Goal: Task Accomplishment & Management: Use online tool/utility

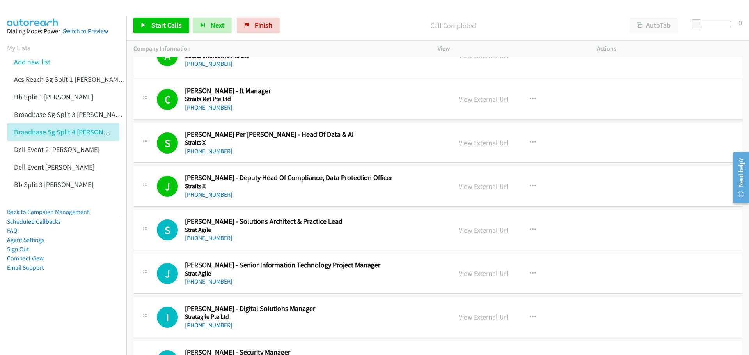
scroll to position [6745, 0]
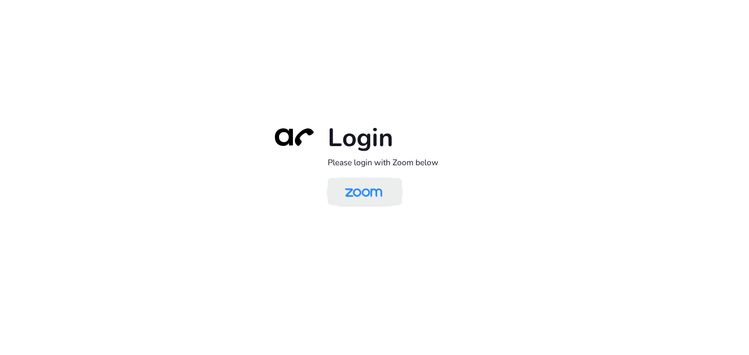
click at [377, 193] on img at bounding box center [363, 192] width 54 height 25
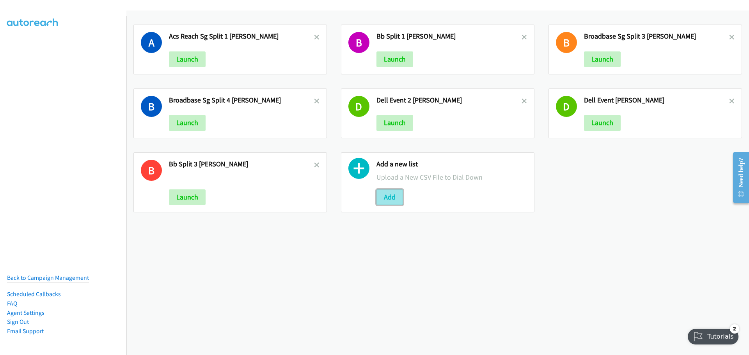
click at [390, 197] on button "Add" at bounding box center [389, 197] width 27 height 16
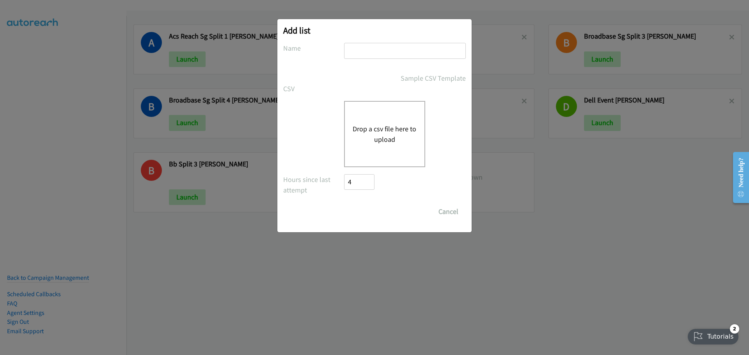
click at [356, 49] on input "text" at bounding box center [405, 51] width 122 height 16
type input "ACS REACH SPLIT 1 - MIKE"
click at [372, 124] on button "Drop a csv file here to upload" at bounding box center [384, 134] width 64 height 21
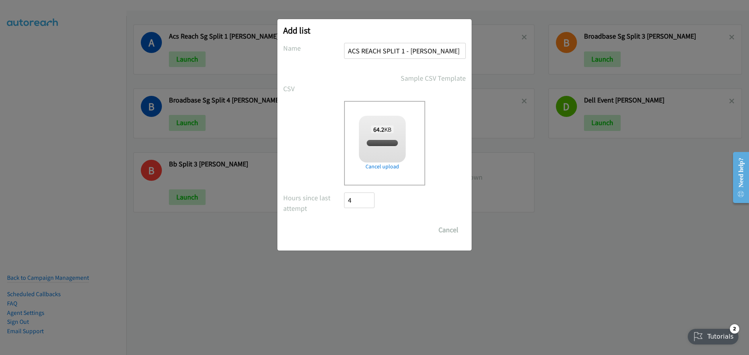
checkbox input "true"
click at [363, 234] on input "Save List" at bounding box center [364, 230] width 41 height 16
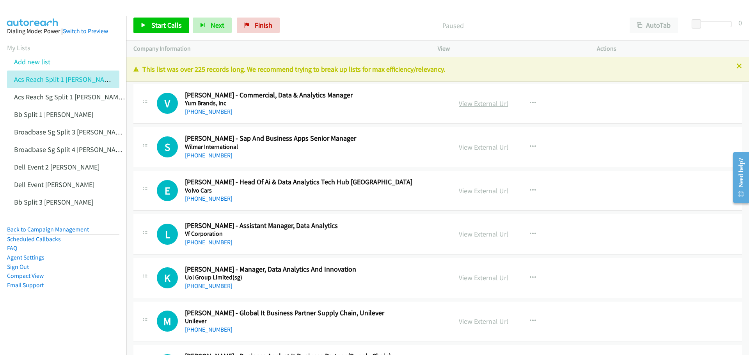
click at [482, 103] on link "View External Url" at bounding box center [483, 103] width 50 height 9
click at [164, 22] on span "Start Calls" at bounding box center [166, 25] width 30 height 9
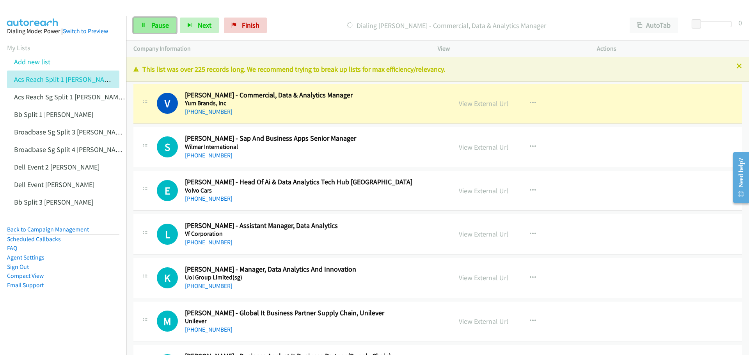
click at [155, 26] on span "Pause" at bounding box center [160, 25] width 18 height 9
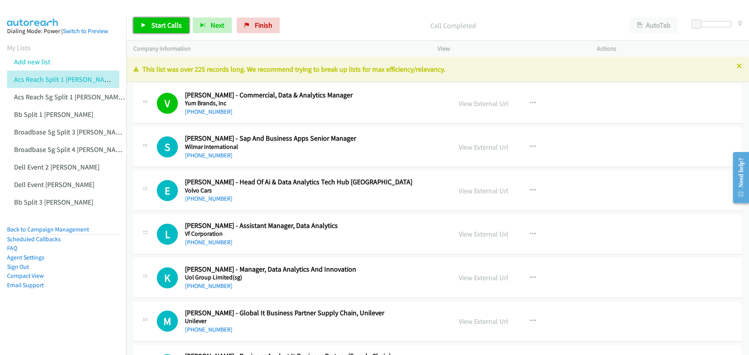
click at [168, 26] on span "Start Calls" at bounding box center [166, 25] width 30 height 9
click at [161, 21] on span "Pause" at bounding box center [160, 25] width 18 height 9
click at [165, 22] on span "Start Calls" at bounding box center [166, 25] width 30 height 9
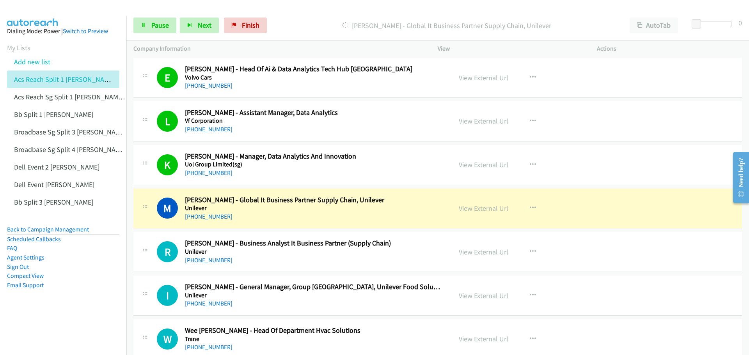
scroll to position [195, 0]
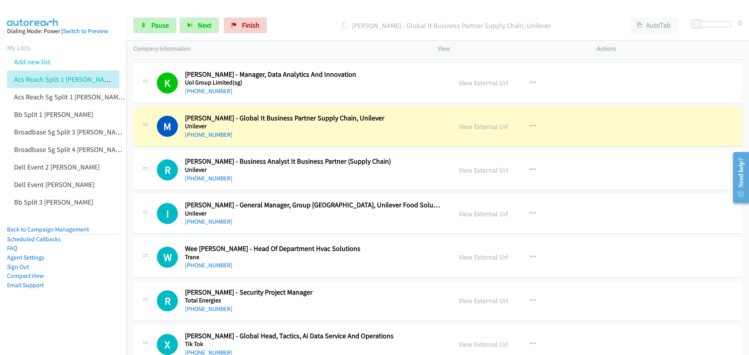
drag, startPoint x: 488, startPoint y: 127, endPoint x: 488, endPoint y: 121, distance: 5.9
click at [468, 126] on link "View External Url" at bounding box center [483, 126] width 50 height 9
click at [163, 25] on span "Pause" at bounding box center [160, 25] width 18 height 9
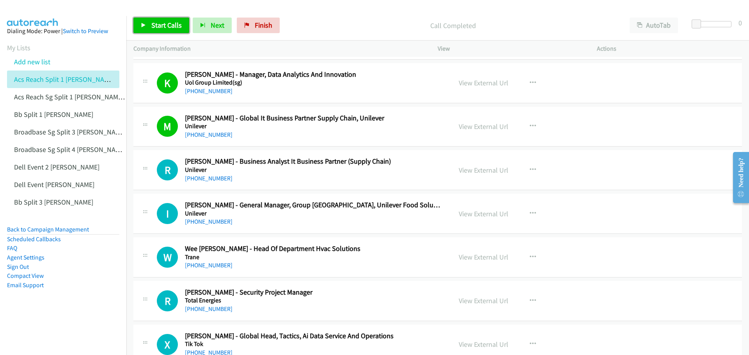
click at [162, 26] on span "Start Calls" at bounding box center [166, 25] width 30 height 9
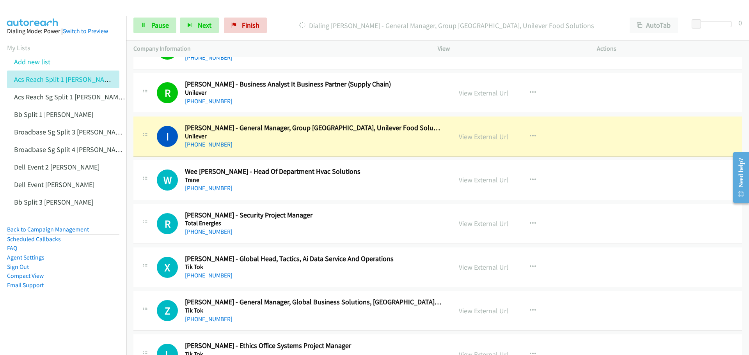
scroll to position [273, 0]
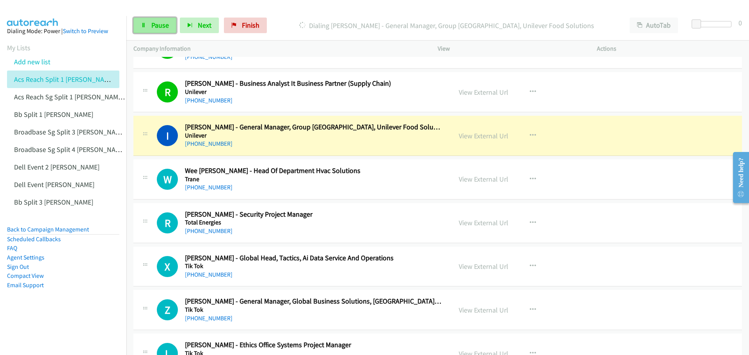
click at [158, 30] on link "Pause" at bounding box center [154, 26] width 43 height 16
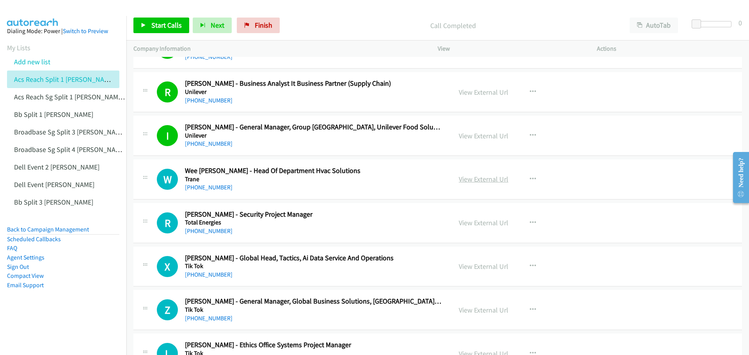
click at [485, 177] on link "View External Url" at bounding box center [483, 179] width 50 height 9
click at [529, 221] on icon "button" at bounding box center [532, 223] width 6 height 6
click at [485, 274] on link "Start Calls Here" at bounding box center [491, 274] width 104 height 16
click at [587, 265] on div "View External Url View External Url Schedule/Manage Callback Start Calls Here R…" at bounding box center [534, 267] width 166 height 26
click at [529, 265] on icon "button" at bounding box center [532, 266] width 6 height 6
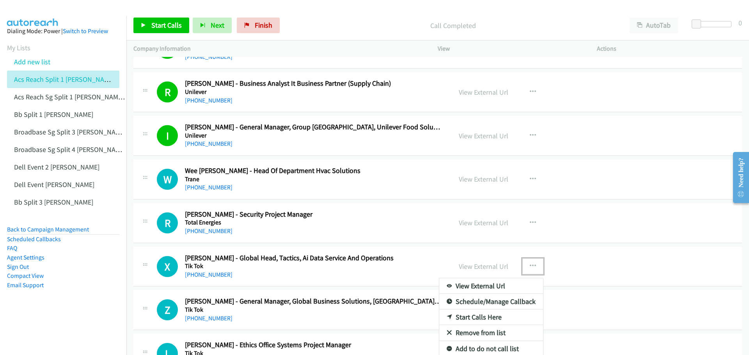
click at [483, 320] on link "Start Calls Here" at bounding box center [491, 318] width 104 height 16
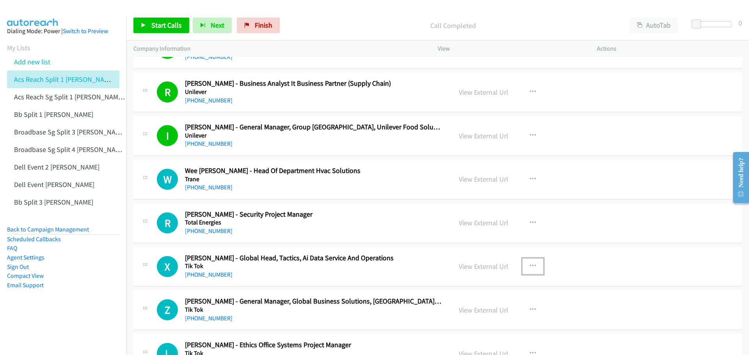
click at [531, 262] on button "button" at bounding box center [532, 266] width 21 height 16
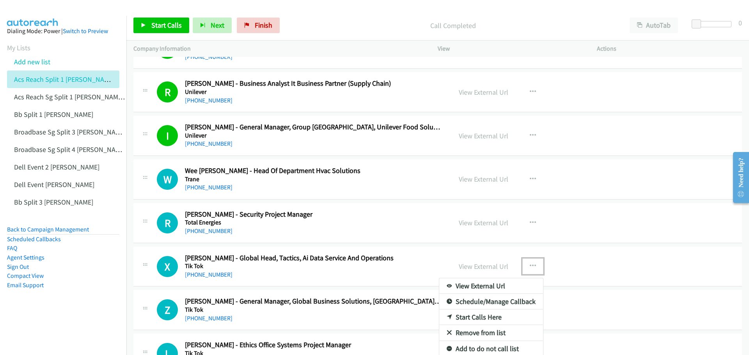
click at [479, 317] on link "Start Calls Here" at bounding box center [491, 318] width 104 height 16
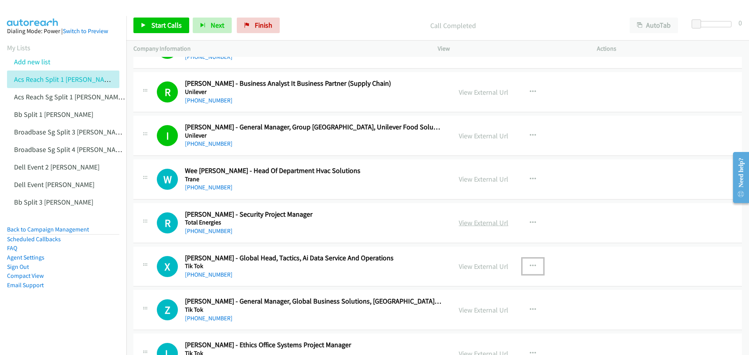
click at [488, 224] on link "View External Url" at bounding box center [483, 222] width 50 height 9
click at [171, 23] on span "Start Calls" at bounding box center [166, 25] width 30 height 9
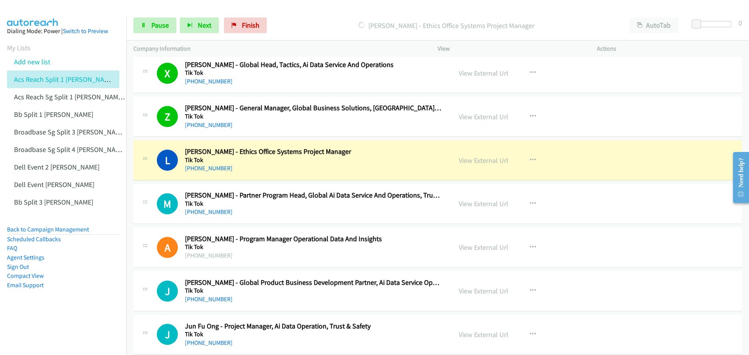
scroll to position [468, 0]
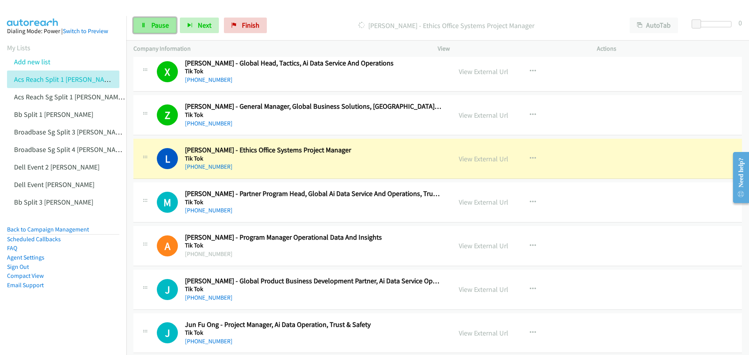
click at [159, 20] on link "Pause" at bounding box center [154, 26] width 43 height 16
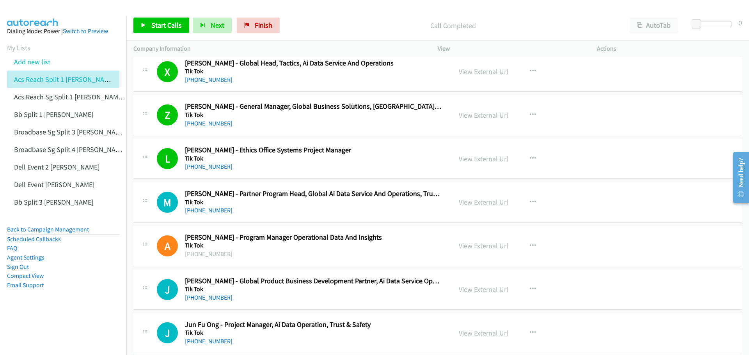
click at [482, 158] on link "View External Url" at bounding box center [483, 158] width 50 height 9
click at [168, 25] on span "Start Calls" at bounding box center [166, 25] width 30 height 9
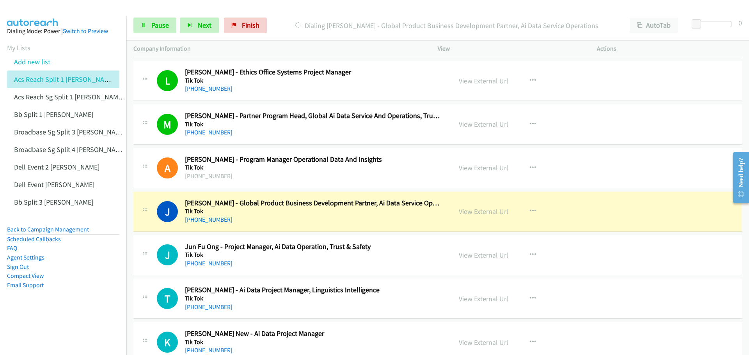
scroll to position [585, 0]
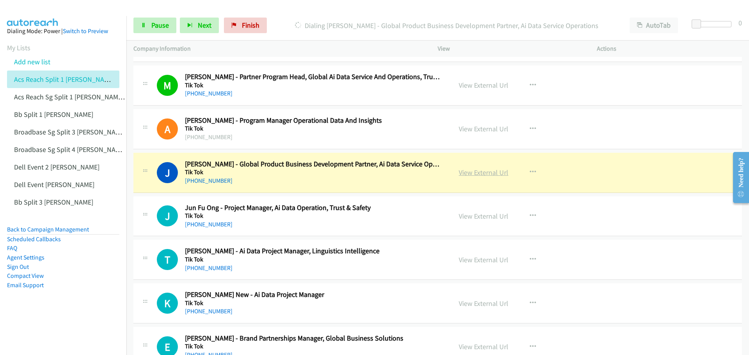
click at [465, 176] on link "View External Url" at bounding box center [483, 172] width 50 height 9
click at [166, 33] on link "Pause" at bounding box center [154, 26] width 43 height 16
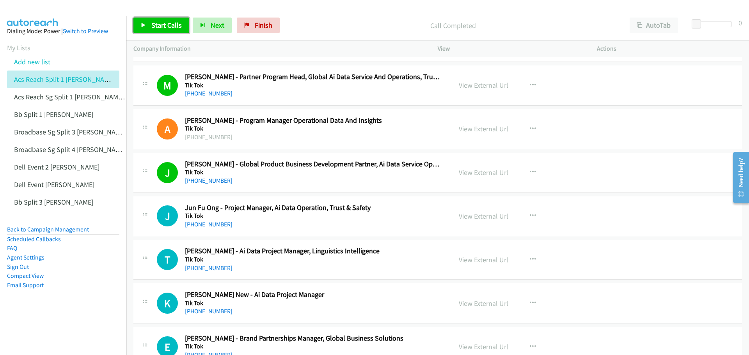
click at [163, 25] on span "Start Calls" at bounding box center [166, 25] width 30 height 9
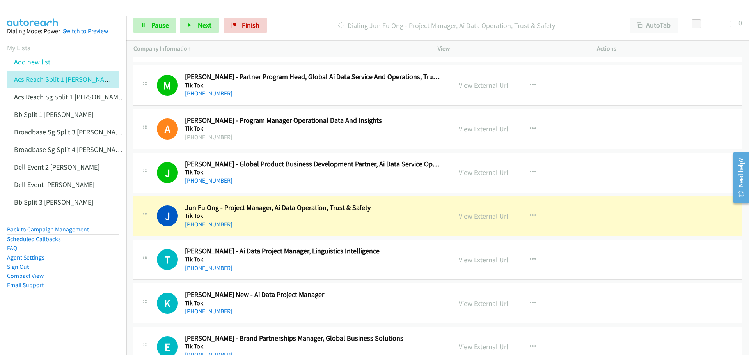
scroll to position [624, 0]
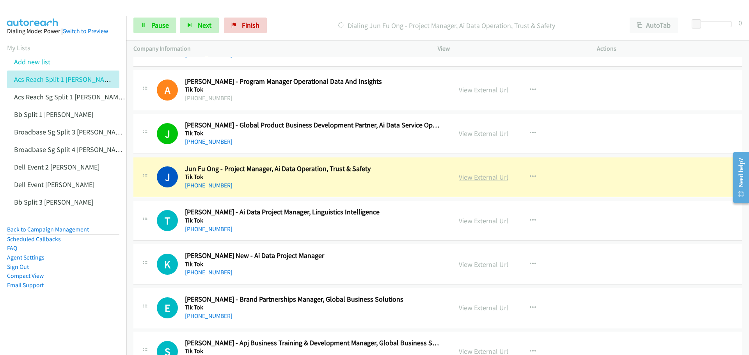
click at [492, 177] on link "View External Url" at bounding box center [483, 177] width 50 height 9
click at [167, 22] on span "Pause" at bounding box center [160, 25] width 18 height 9
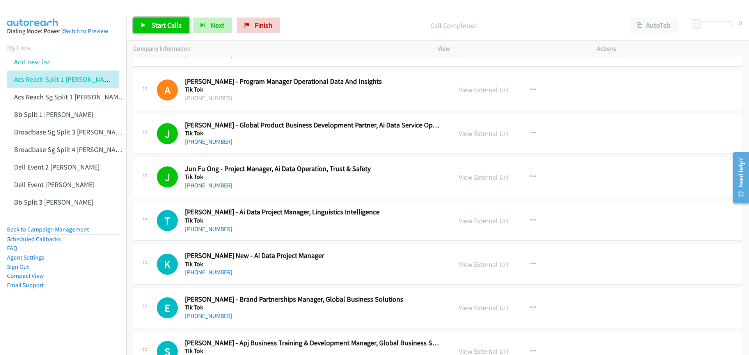
click at [159, 19] on link "Start Calls" at bounding box center [161, 26] width 56 height 16
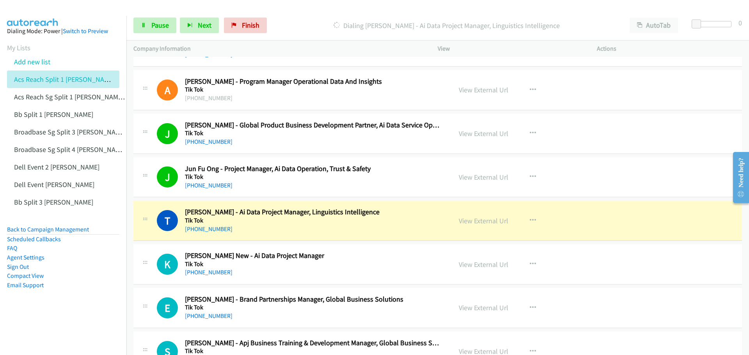
scroll to position [663, 0]
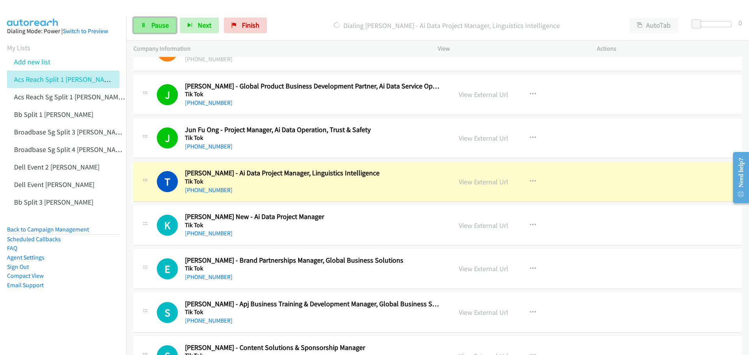
click at [162, 23] on span "Pause" at bounding box center [160, 25] width 18 height 9
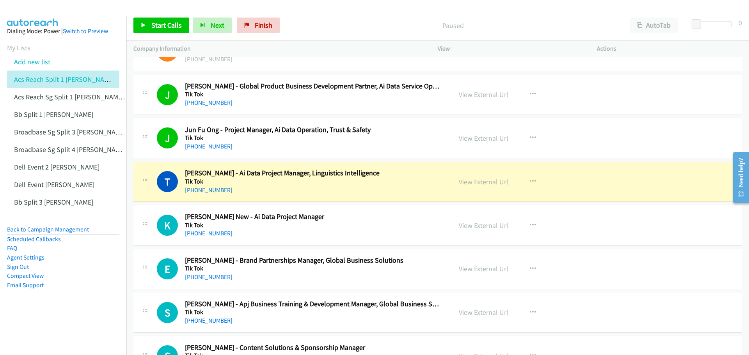
click at [480, 185] on link "View External Url" at bounding box center [483, 181] width 50 height 9
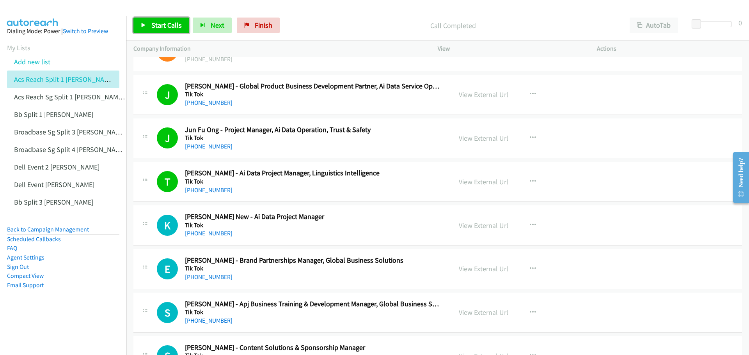
click at [161, 25] on span "Start Calls" at bounding box center [166, 25] width 30 height 9
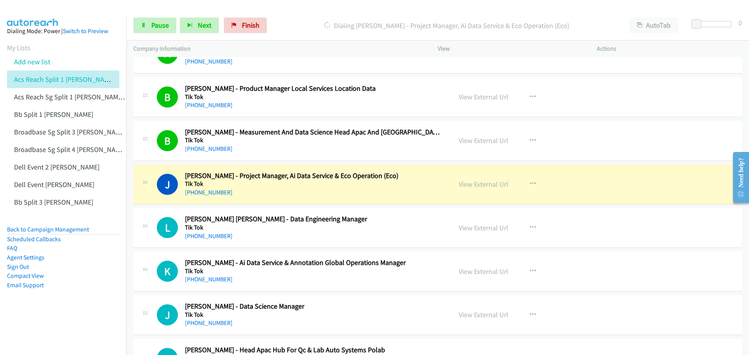
scroll to position [1092, 0]
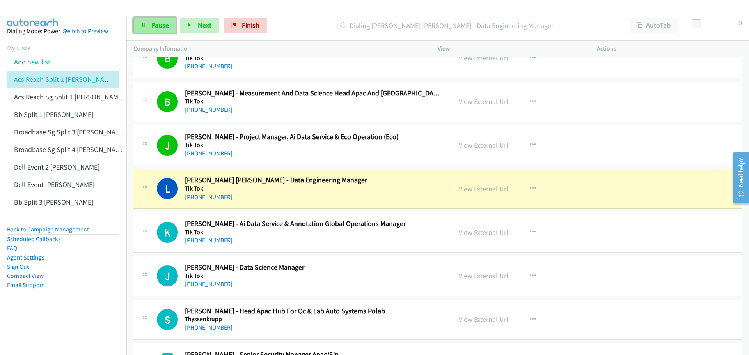
click at [158, 26] on span "Pause" at bounding box center [160, 25] width 18 height 9
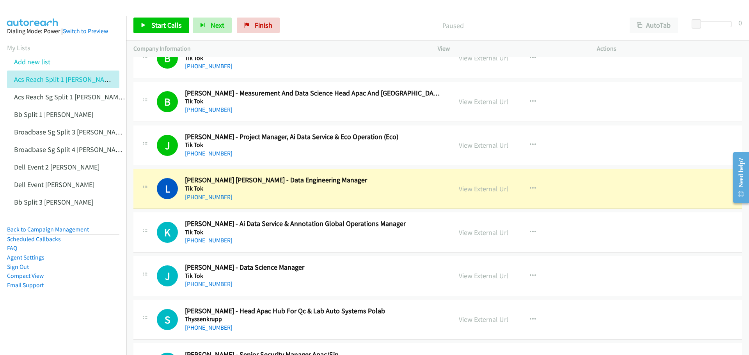
click at [193, 18] on link "Pause" at bounding box center [200, 22] width 15 height 8
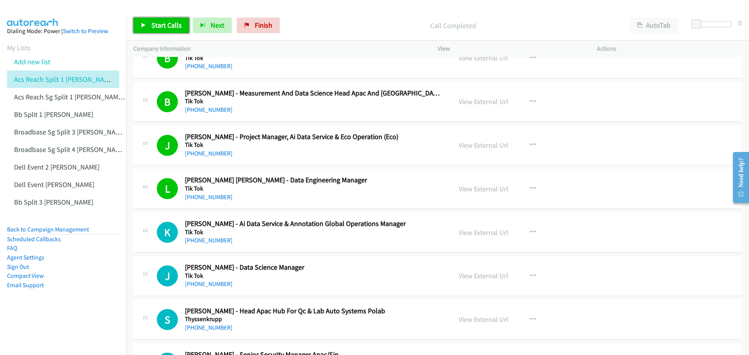
click at [167, 23] on span "Start Calls" at bounding box center [166, 25] width 30 height 9
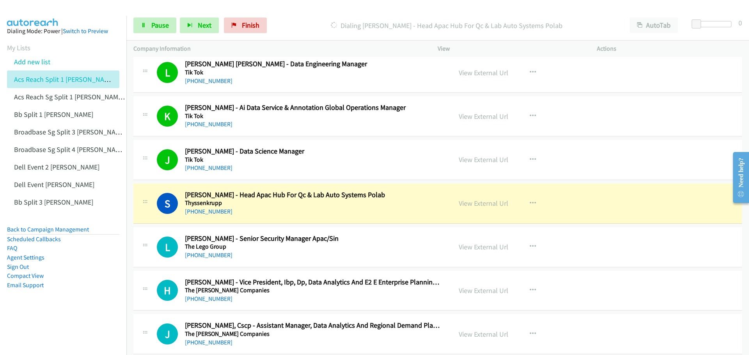
scroll to position [1209, 0]
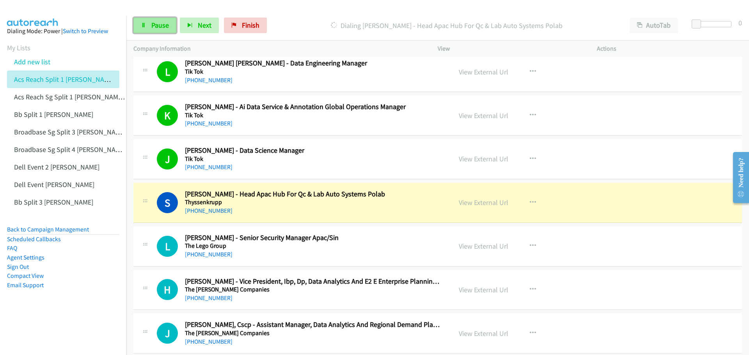
click at [164, 26] on span "Pause" at bounding box center [160, 25] width 18 height 9
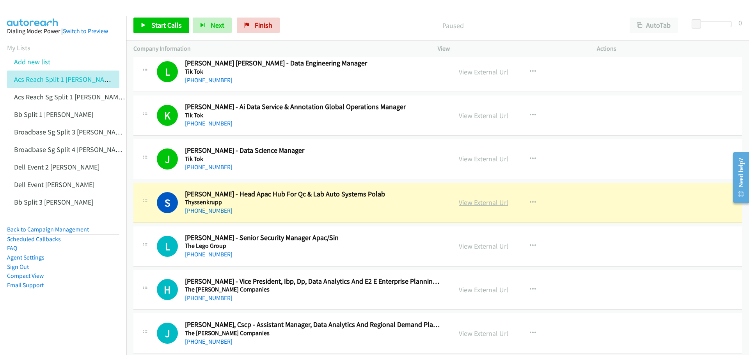
click at [466, 204] on link "View External Url" at bounding box center [483, 202] width 50 height 9
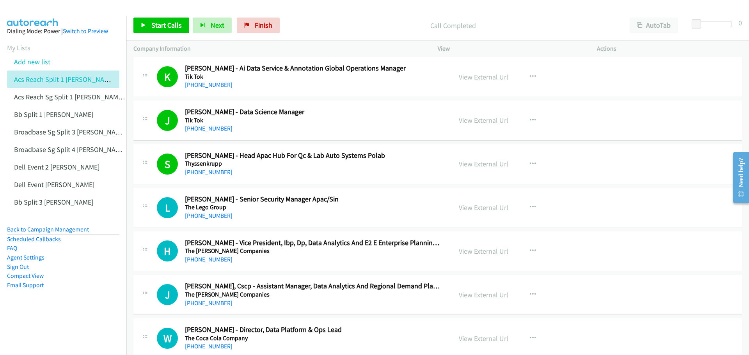
scroll to position [1248, 0]
click at [472, 208] on link "View External Url" at bounding box center [483, 207] width 50 height 9
click at [529, 250] on icon "button" at bounding box center [532, 251] width 6 height 6
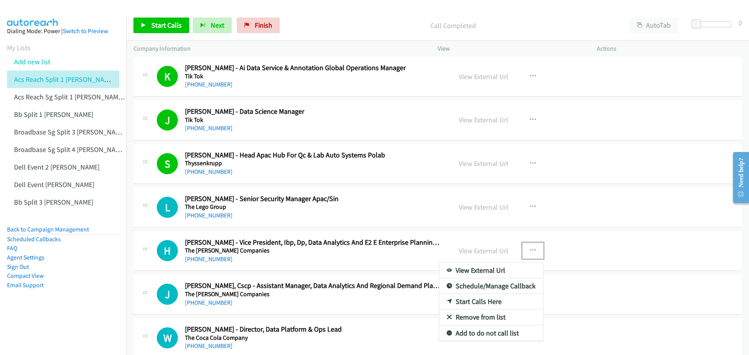
click at [477, 300] on link "Start Calls Here" at bounding box center [491, 302] width 104 height 16
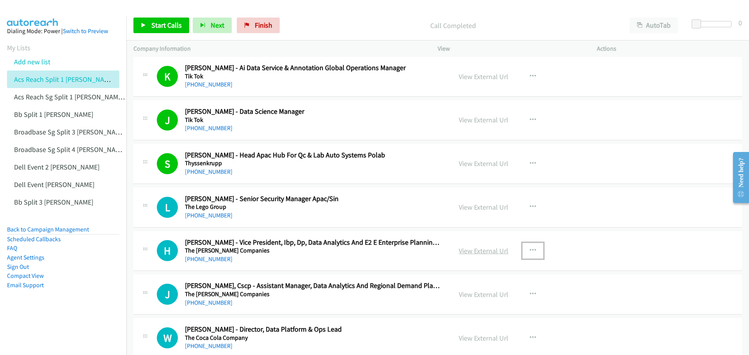
click at [476, 250] on link "View External Url" at bounding box center [483, 250] width 50 height 9
click at [170, 29] on span "Start Calls" at bounding box center [166, 25] width 30 height 9
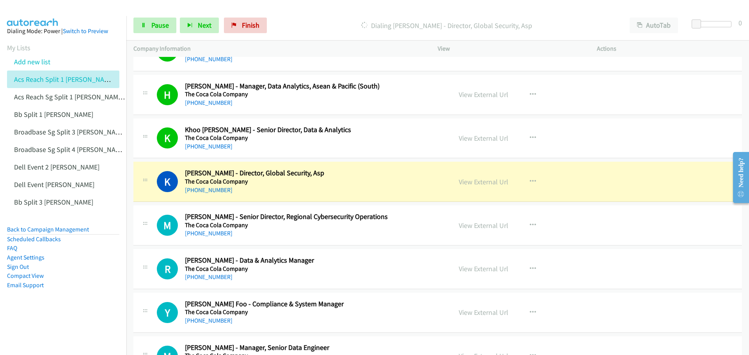
scroll to position [1598, 0]
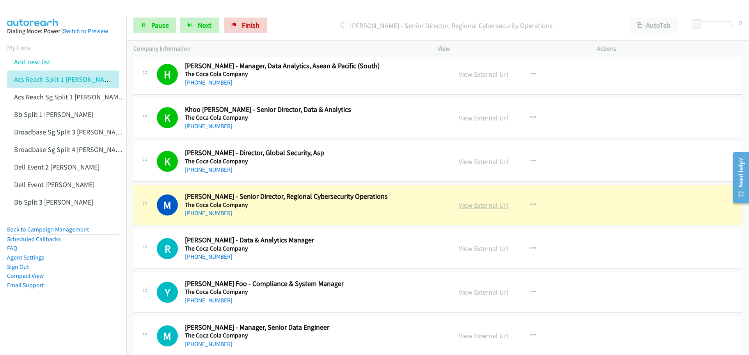
click at [472, 207] on link "View External Url" at bounding box center [483, 205] width 50 height 9
click at [160, 24] on span "Pause" at bounding box center [160, 25] width 18 height 9
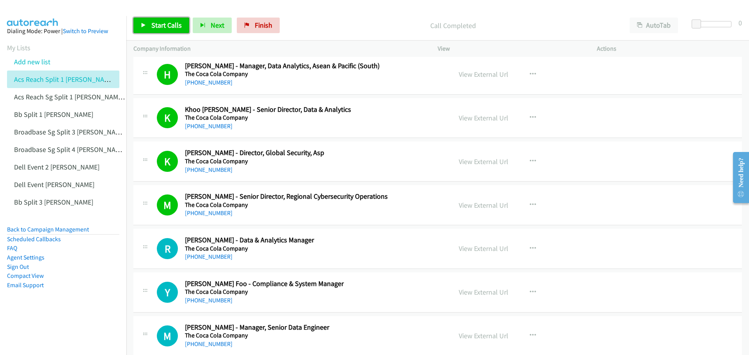
click at [160, 28] on span "Start Calls" at bounding box center [166, 25] width 30 height 9
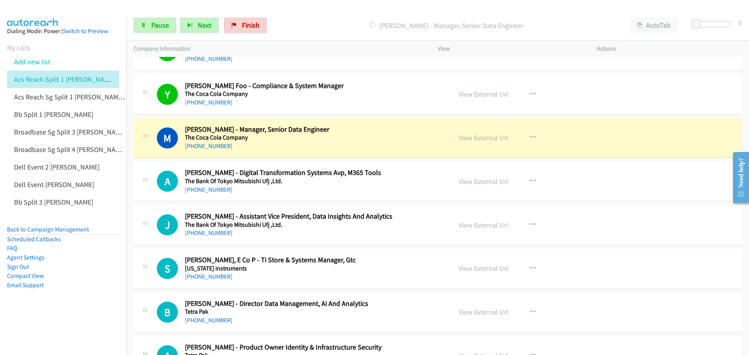
scroll to position [1793, 0]
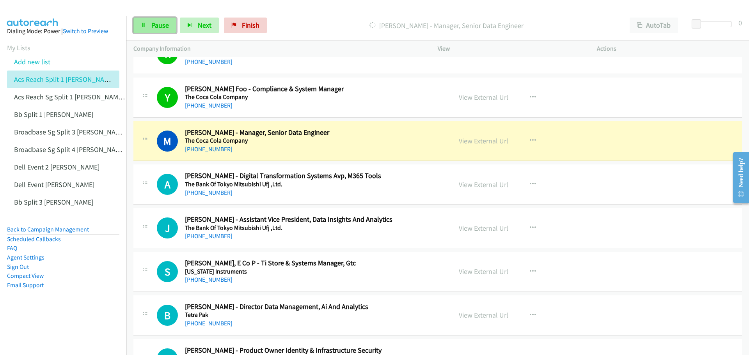
click at [161, 22] on span "Pause" at bounding box center [160, 25] width 18 height 9
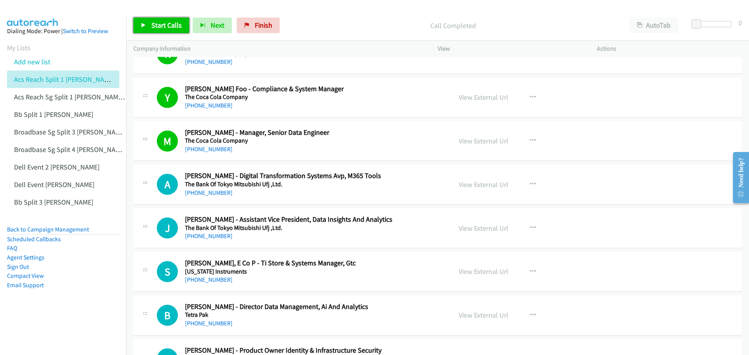
click at [175, 23] on span "Start Calls" at bounding box center [166, 25] width 30 height 9
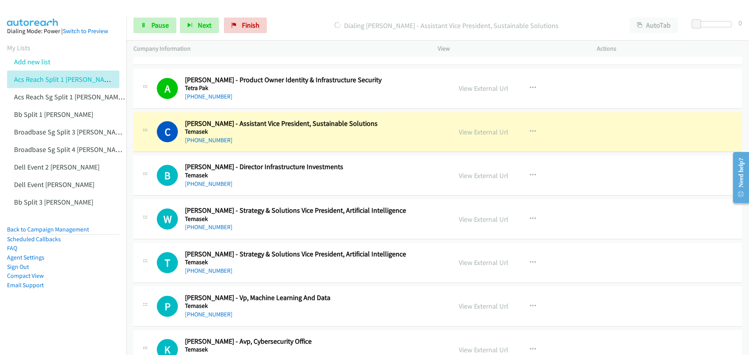
scroll to position [2066, 0]
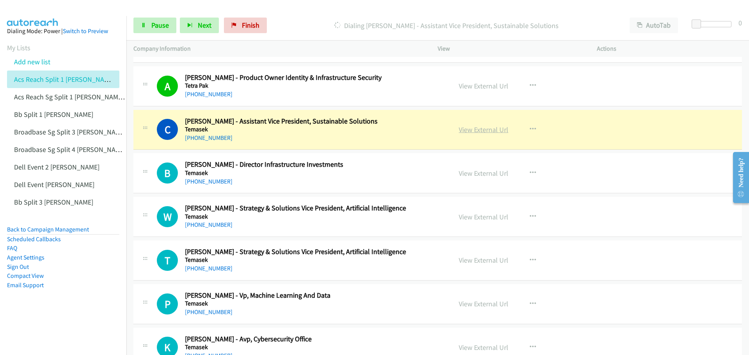
click at [483, 131] on link "View External Url" at bounding box center [483, 129] width 50 height 9
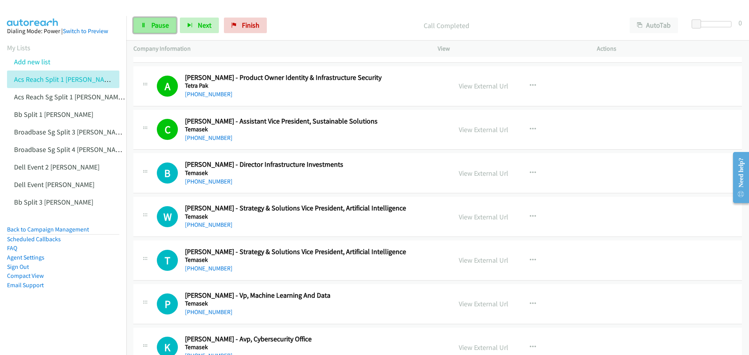
click at [154, 24] on span "Pause" at bounding box center [160, 25] width 18 height 9
click at [160, 27] on span "Start Calls" at bounding box center [166, 25] width 30 height 9
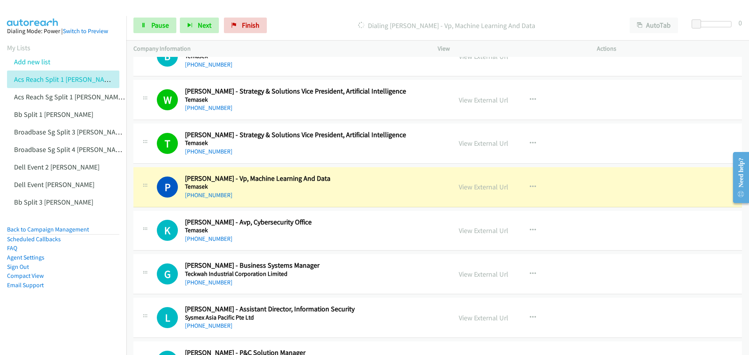
scroll to position [2222, 0]
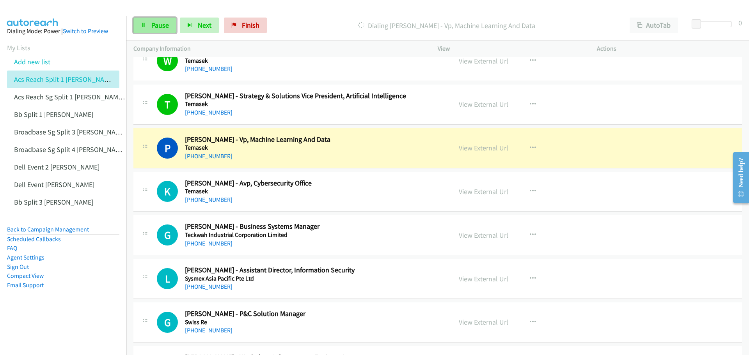
click at [165, 25] on span "Pause" at bounding box center [160, 25] width 18 height 9
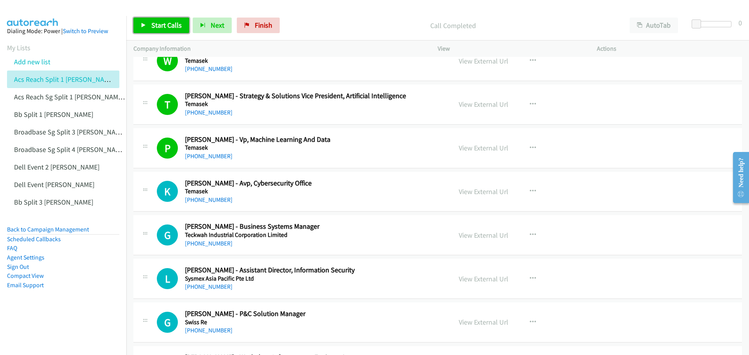
click at [159, 19] on link "Start Calls" at bounding box center [161, 26] width 56 height 16
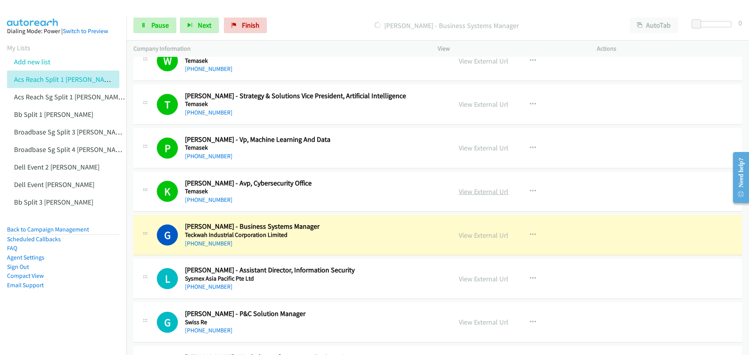
click at [474, 189] on link "View External Url" at bounding box center [483, 191] width 50 height 9
click at [157, 26] on span "Pause" at bounding box center [160, 25] width 18 height 9
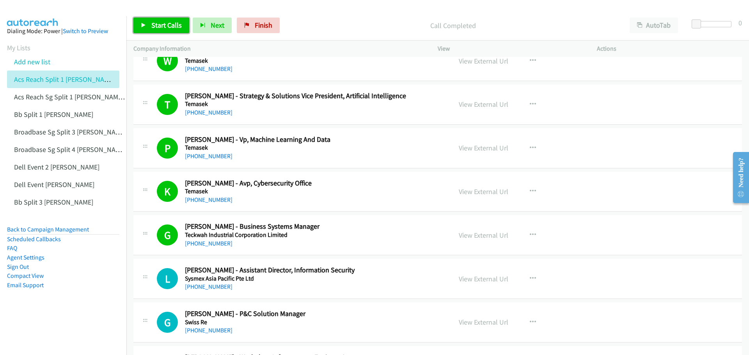
click at [164, 23] on span "Start Calls" at bounding box center [166, 25] width 30 height 9
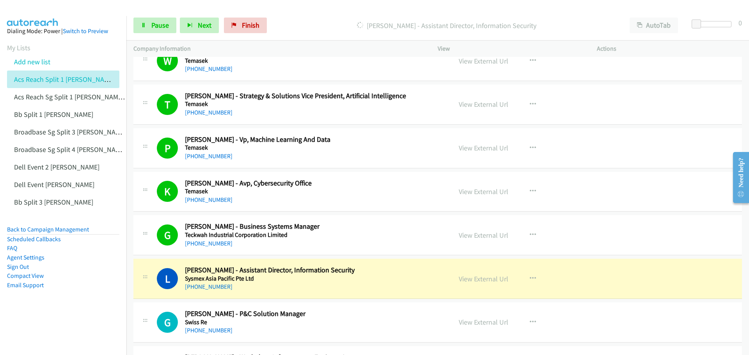
click at [153, 14] on div "Start Calls Pause Next Finish Dialing Lina Yang - Assistant Director, Informati…" at bounding box center [437, 26] width 622 height 30
click at [153, 21] on span "Pause" at bounding box center [160, 25] width 18 height 9
click at [465, 281] on link "View External Url" at bounding box center [483, 278] width 50 height 9
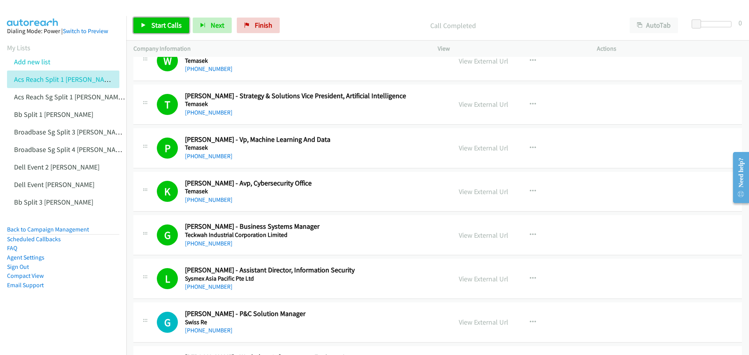
click at [165, 25] on span "Start Calls" at bounding box center [166, 25] width 30 height 9
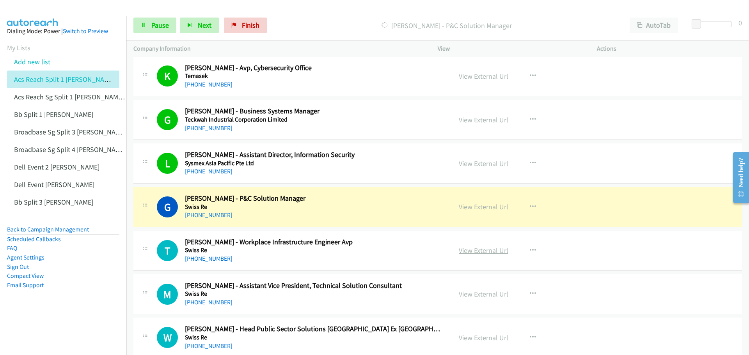
scroll to position [2339, 0]
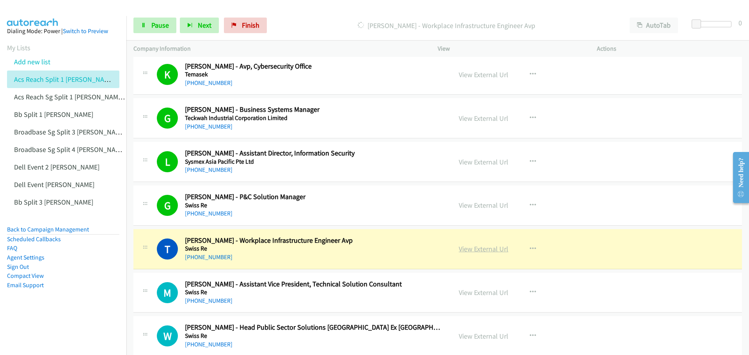
click at [488, 247] on link "View External Url" at bounding box center [483, 248] width 50 height 9
click at [152, 26] on span "Pause" at bounding box center [160, 25] width 18 height 9
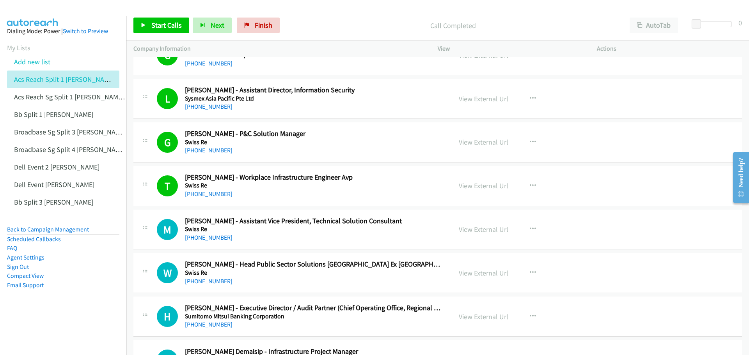
scroll to position [2456, 0]
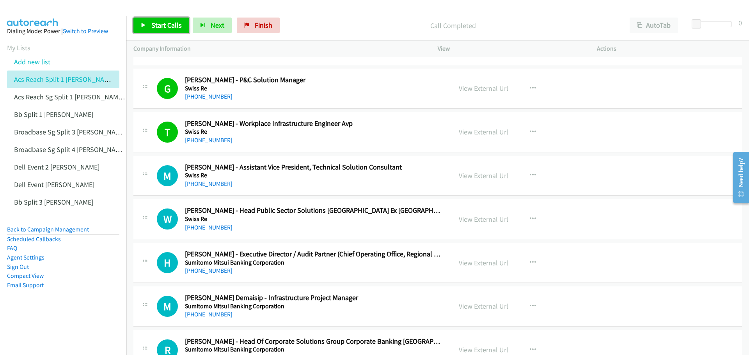
click at [142, 22] on link "Start Calls" at bounding box center [161, 26] width 56 height 16
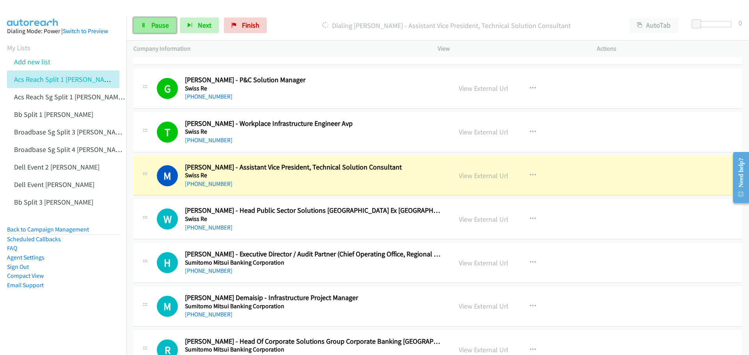
click at [145, 21] on link "Pause" at bounding box center [154, 26] width 43 height 16
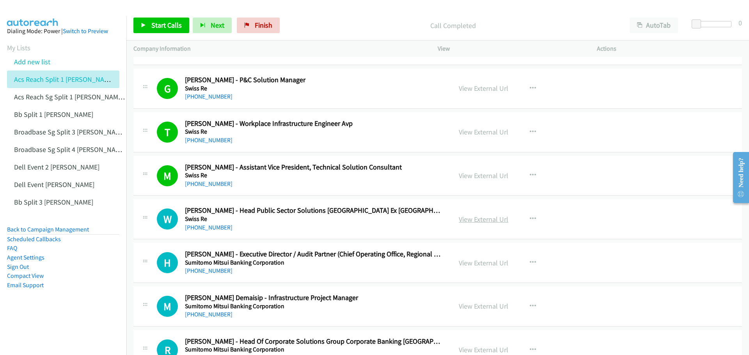
click at [480, 219] on link "View External Url" at bounding box center [483, 219] width 50 height 9
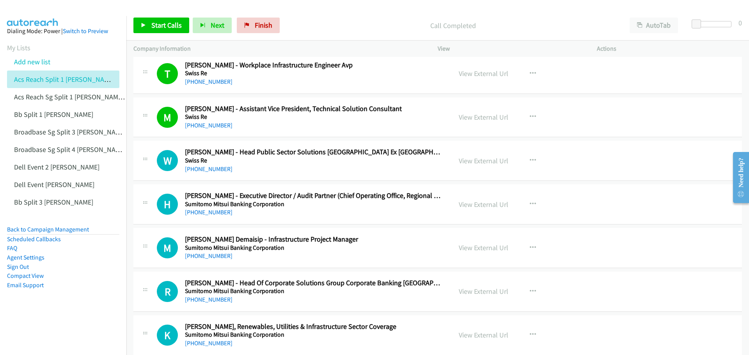
scroll to position [2534, 0]
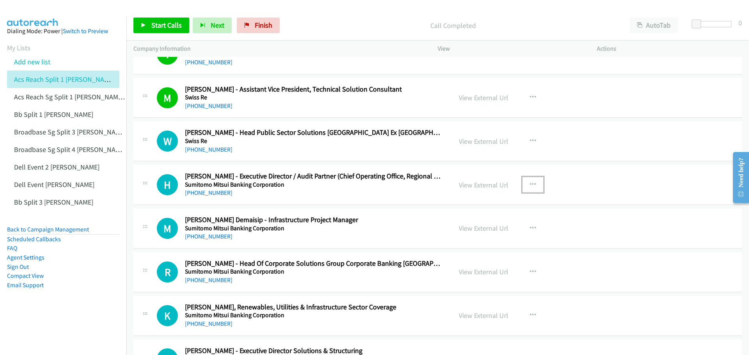
click at [529, 185] on icon "button" at bounding box center [532, 185] width 6 height 6
click at [486, 235] on link "Start Calls Here" at bounding box center [491, 236] width 104 height 16
click at [173, 26] on span "Start Calls" at bounding box center [166, 25] width 30 height 9
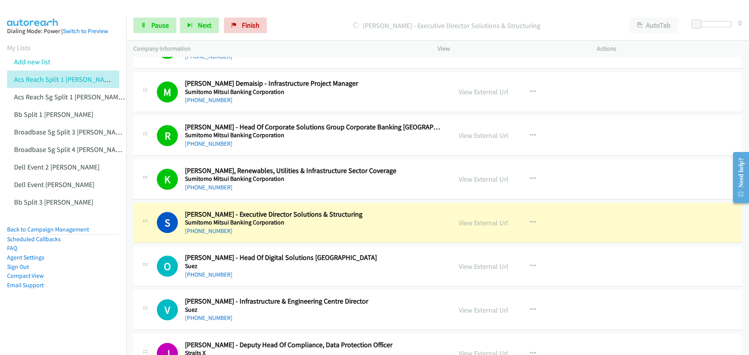
scroll to position [2690, 0]
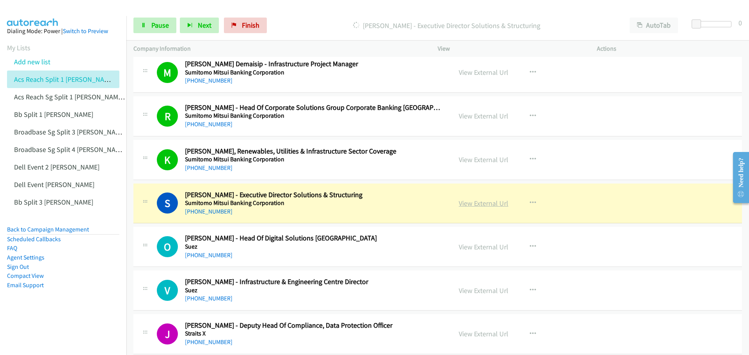
click at [489, 204] on link "View External Url" at bounding box center [483, 203] width 50 height 9
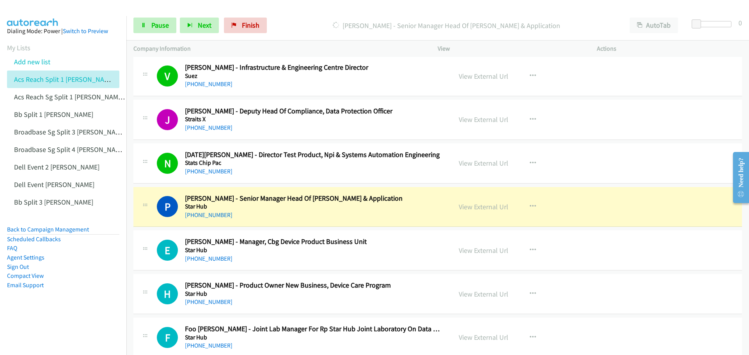
scroll to position [2924, 0]
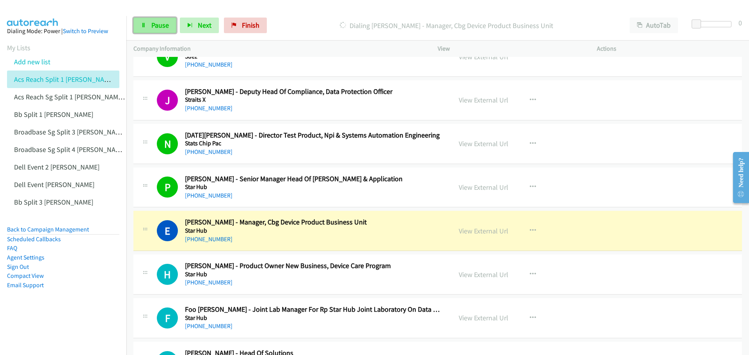
click at [149, 19] on link "Pause" at bounding box center [154, 26] width 43 height 16
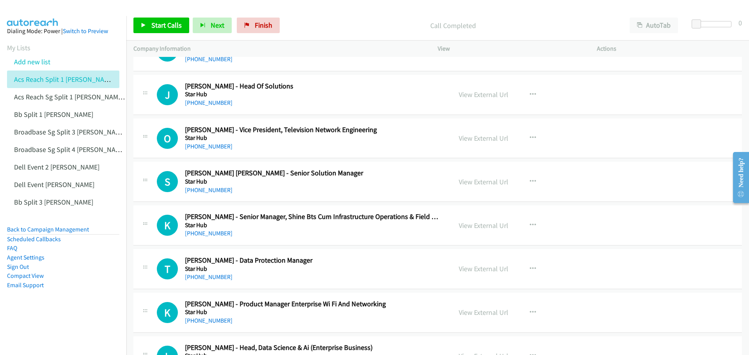
scroll to position [3197, 0]
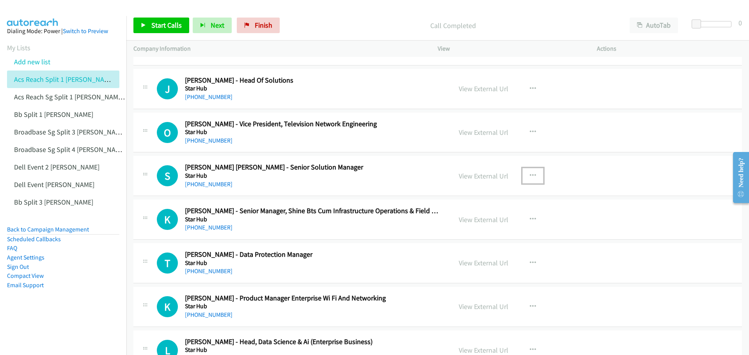
click at [526, 175] on button "button" at bounding box center [532, 176] width 21 height 16
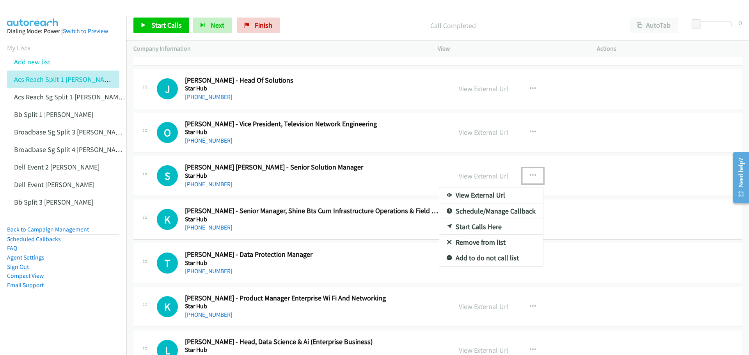
click at [528, 129] on div at bounding box center [374, 177] width 749 height 355
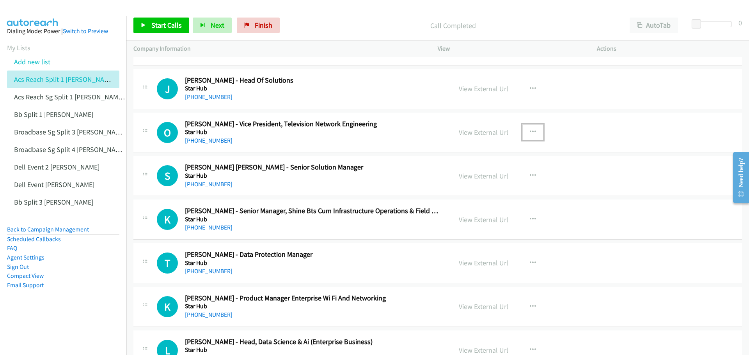
click at [529, 129] on icon "button" at bounding box center [532, 132] width 6 height 6
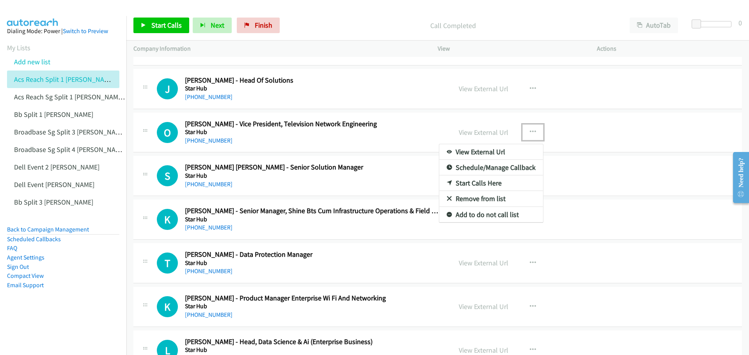
click at [478, 182] on link "Start Calls Here" at bounding box center [491, 183] width 104 height 16
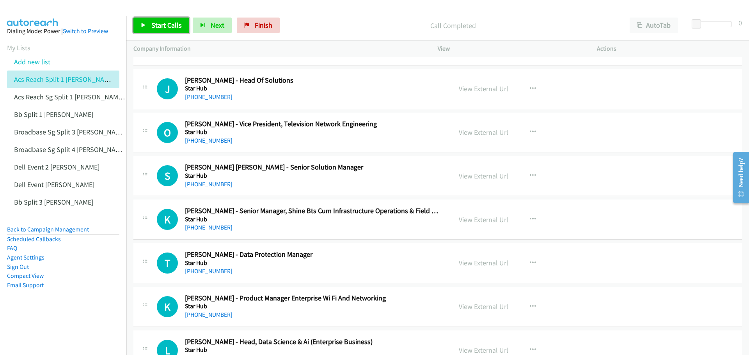
click at [160, 26] on span "Start Calls" at bounding box center [166, 25] width 30 height 9
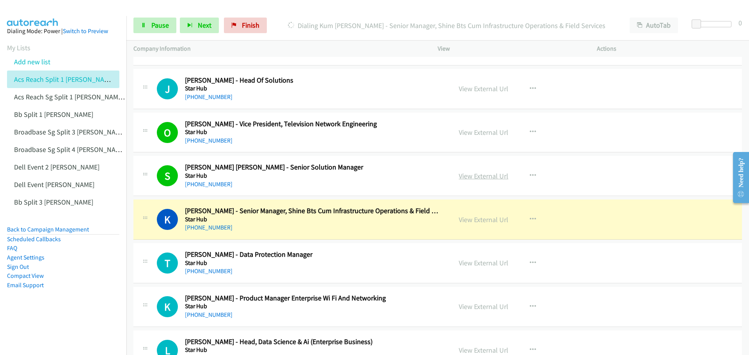
click at [474, 174] on link "View External Url" at bounding box center [483, 176] width 50 height 9
click at [161, 25] on span "Pause" at bounding box center [160, 25] width 18 height 9
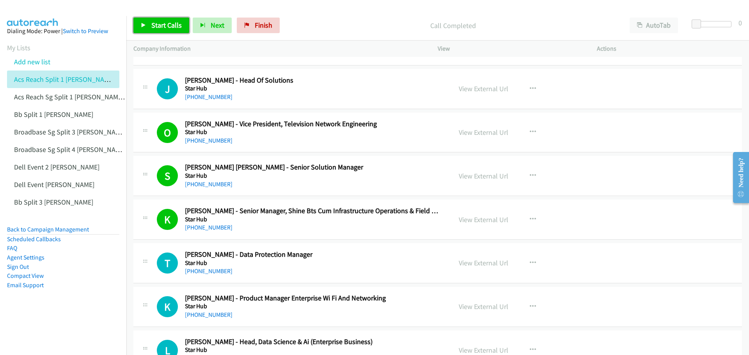
click at [165, 27] on span "Start Calls" at bounding box center [166, 25] width 30 height 9
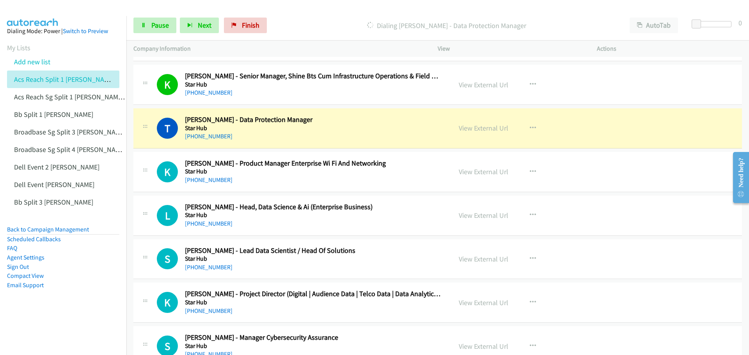
scroll to position [3353, 0]
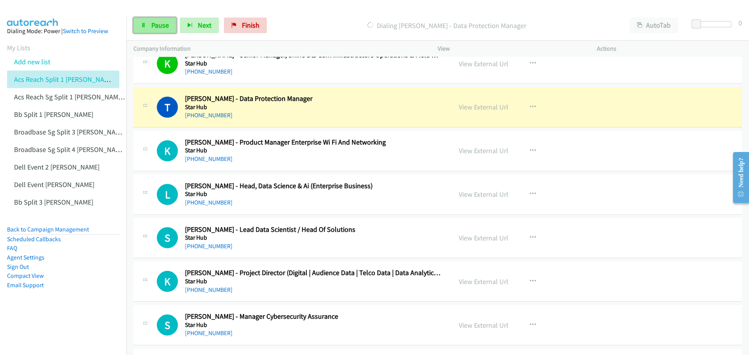
click at [152, 21] on span "Pause" at bounding box center [160, 25] width 18 height 9
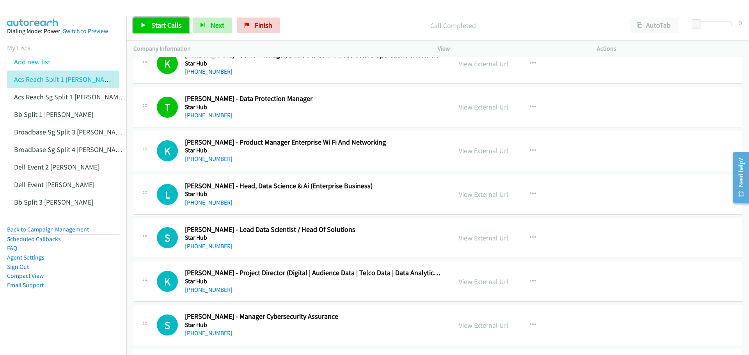
click at [152, 23] on span "Start Calls" at bounding box center [166, 25] width 30 height 9
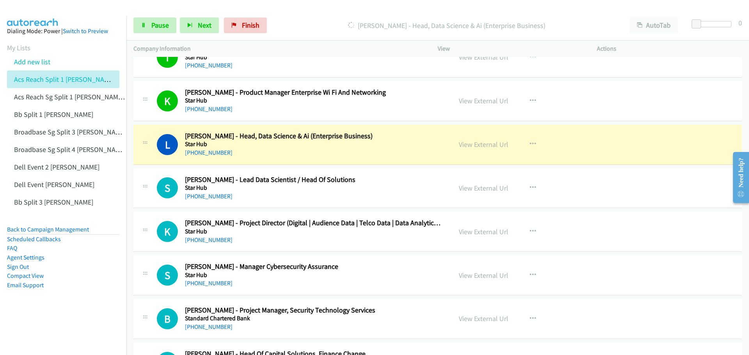
scroll to position [3431, 0]
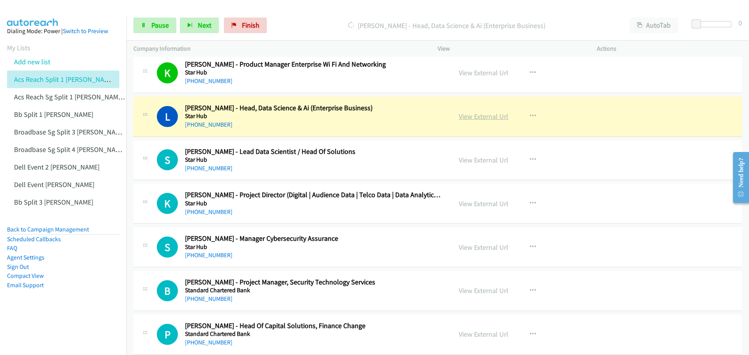
click at [487, 119] on link "View External Url" at bounding box center [483, 116] width 50 height 9
click at [152, 25] on span "Pause" at bounding box center [160, 25] width 18 height 9
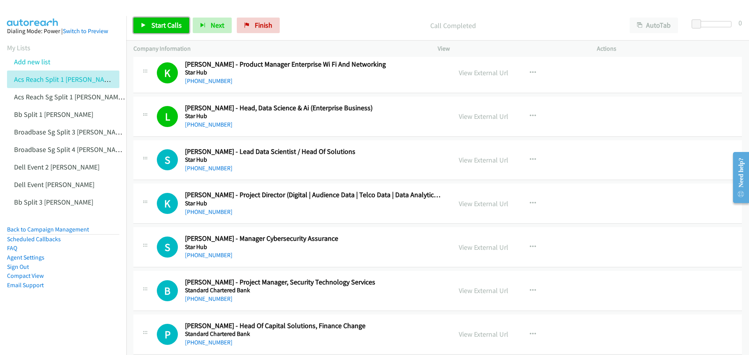
click at [161, 28] on span "Start Calls" at bounding box center [166, 25] width 30 height 9
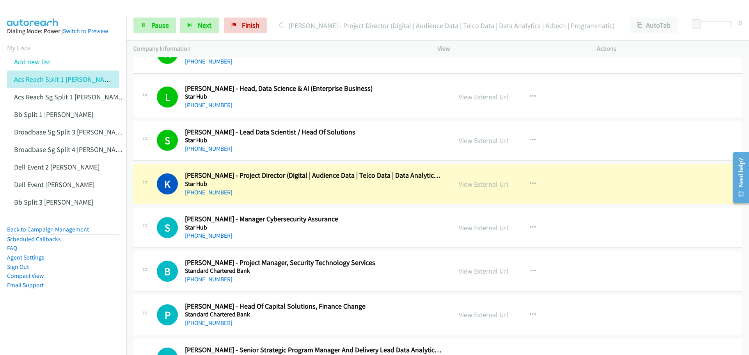
scroll to position [3470, 0]
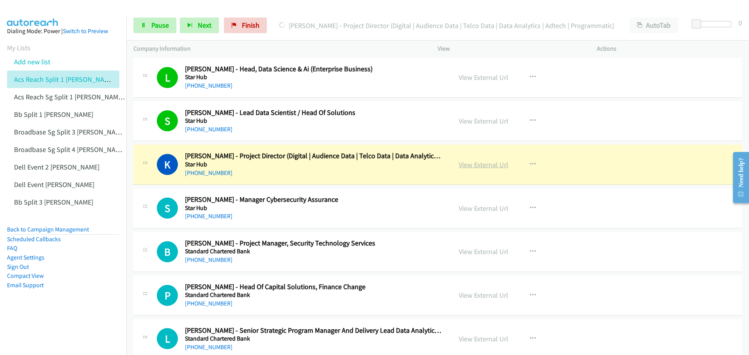
click at [484, 165] on link "View External Url" at bounding box center [483, 164] width 50 height 9
click at [163, 22] on span "Pause" at bounding box center [160, 25] width 18 height 9
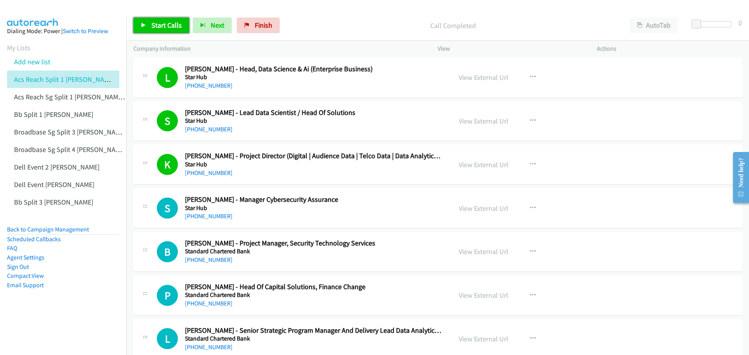
click at [166, 25] on span "Start Calls" at bounding box center [166, 25] width 30 height 9
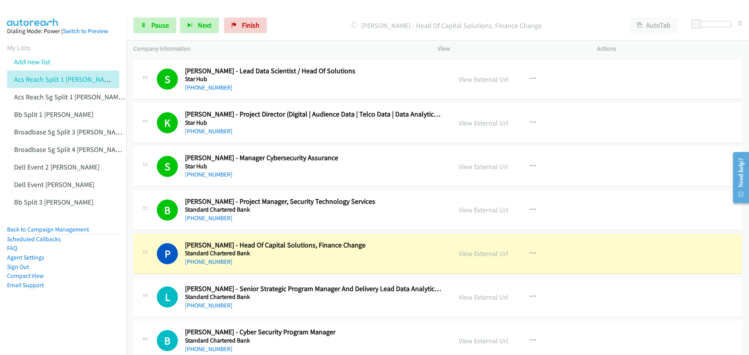
scroll to position [3548, 0]
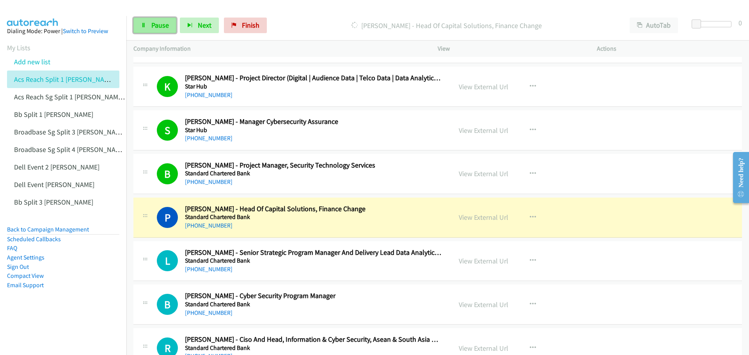
click at [156, 22] on span "Pause" at bounding box center [160, 25] width 18 height 9
click at [483, 216] on link "View External Url" at bounding box center [483, 217] width 50 height 9
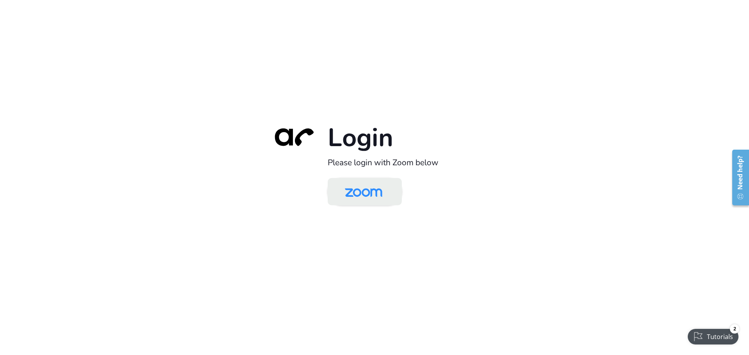
click at [354, 194] on img at bounding box center [363, 192] width 54 height 25
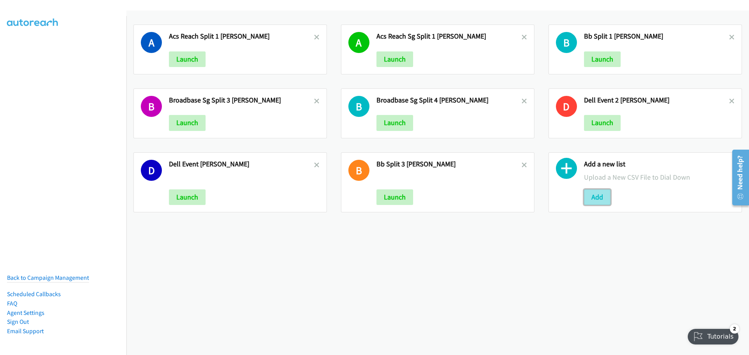
click at [600, 198] on button "Add" at bounding box center [597, 197] width 27 height 16
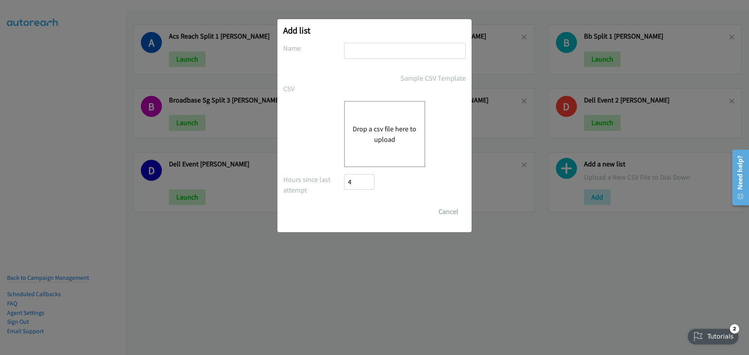
click at [368, 47] on input "text" at bounding box center [405, 51] width 122 height 16
type input "ZOOM INDIA SPLIT 1 - MIKE"
click at [386, 136] on button "Drop a csv file here to upload" at bounding box center [384, 134] width 64 height 21
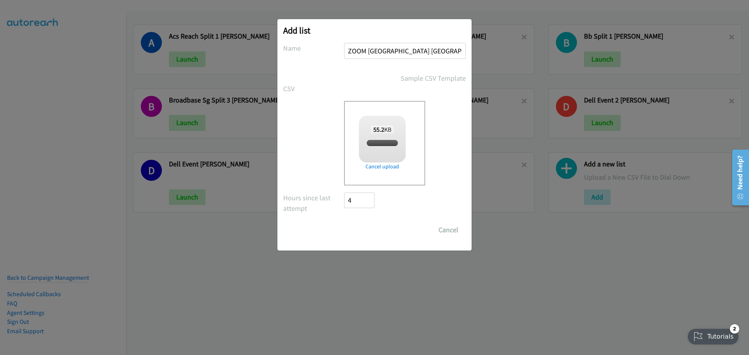
checkbox input "true"
click at [368, 230] on input "Save List" at bounding box center [364, 230] width 41 height 16
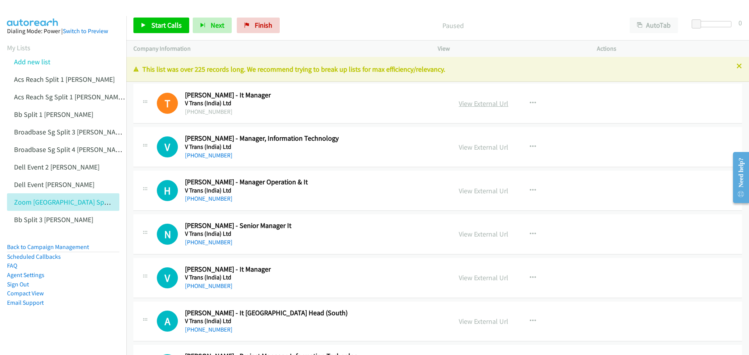
click at [479, 103] on link "View External Url" at bounding box center [483, 103] width 50 height 9
click at [172, 25] on span "Start Calls" at bounding box center [166, 25] width 30 height 9
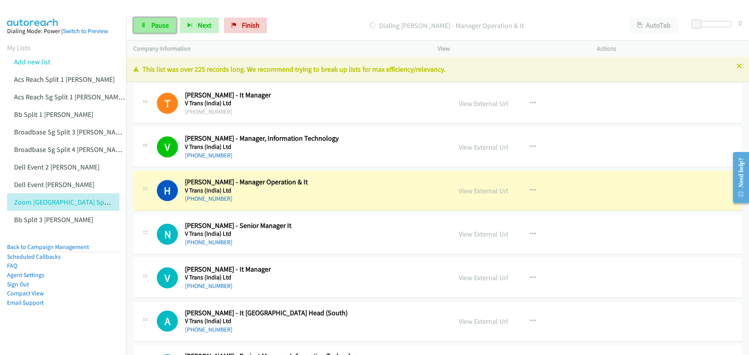
click at [168, 26] on link "Pause" at bounding box center [154, 26] width 43 height 16
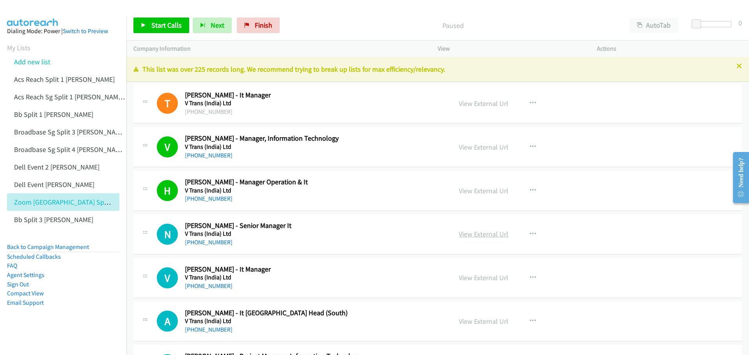
click at [487, 237] on link "View External Url" at bounding box center [483, 234] width 50 height 9
